Goal: Information Seeking & Learning: Learn about a topic

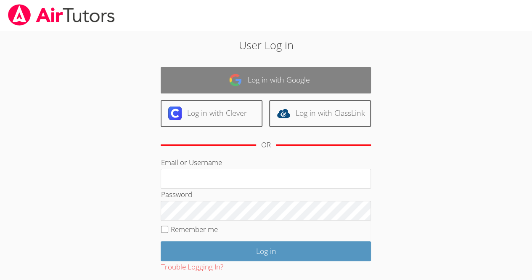
click at [328, 79] on link "Log in with Google" at bounding box center [266, 80] width 210 height 26
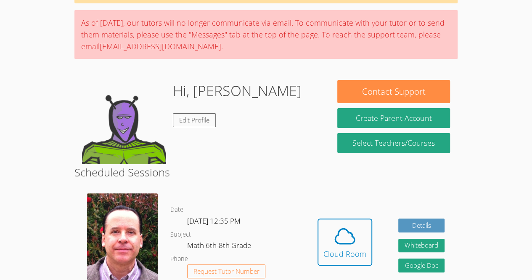
scroll to position [57, 0]
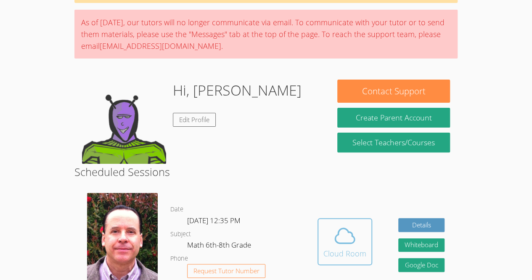
click at [348, 242] on icon at bounding box center [344, 235] width 19 height 15
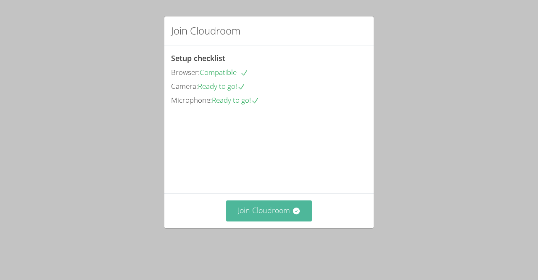
click at [259, 221] on button "Join Cloudroom" at bounding box center [269, 210] width 86 height 21
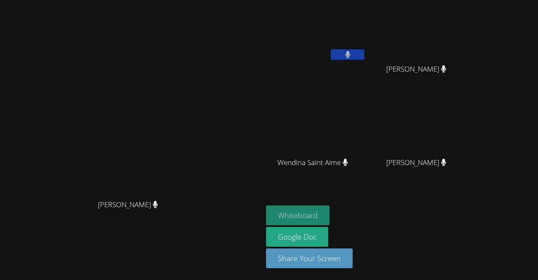
click at [330, 217] on button "Whiteboard" at bounding box center [297, 215] width 63 height 20
click at [351, 57] on icon at bounding box center [347, 54] width 5 height 7
click at [364, 55] on button at bounding box center [348, 54] width 34 height 11
click at [364, 54] on button at bounding box center [348, 54] width 34 height 11
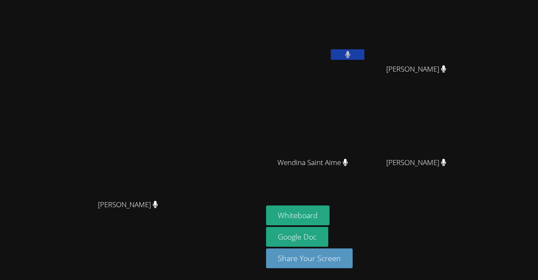
click at [364, 52] on button at bounding box center [348, 54] width 34 height 11
click at [352, 55] on icon at bounding box center [347, 54] width 9 height 7
click at [364, 54] on button at bounding box center [348, 54] width 34 height 11
click at [352, 55] on icon at bounding box center [347, 54] width 9 height 7
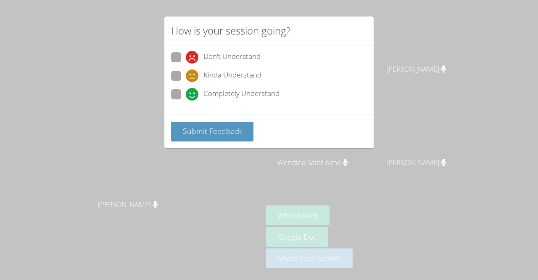
click at [261, 90] on span "Completely Understand" at bounding box center [241, 94] width 76 height 13
click at [193, 90] on input "Completely Understand" at bounding box center [189, 92] width 7 height 7
radio input "true"
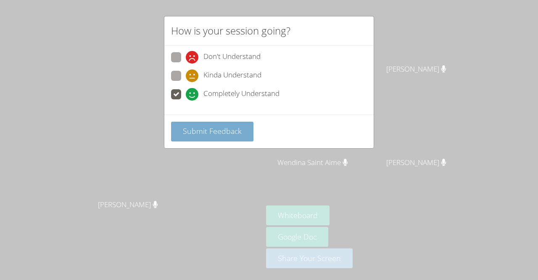
click at [239, 136] on button "Submit Feedback" at bounding box center [212, 131] width 82 height 20
